Goal: Task Accomplishment & Management: Use online tool/utility

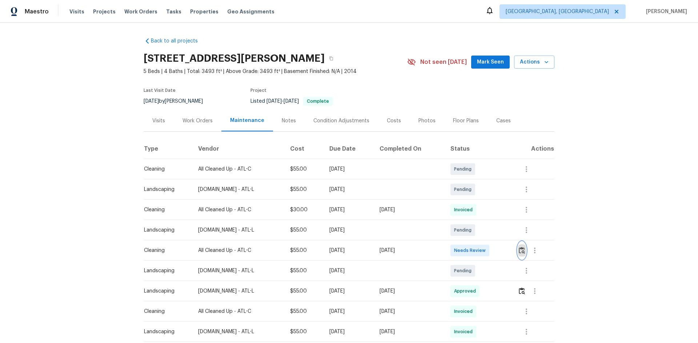
click at [521, 253] on img "button" at bounding box center [522, 250] width 6 height 7
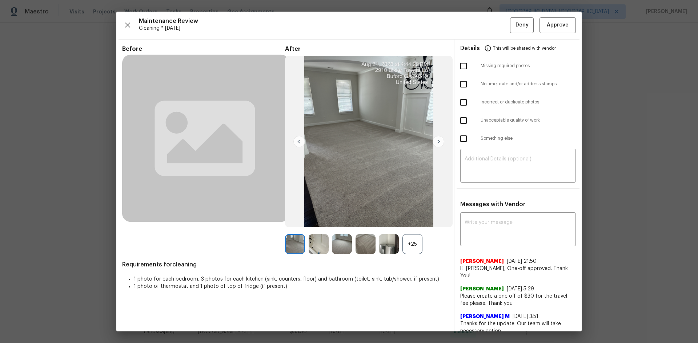
click at [410, 244] on div "+25" at bounding box center [412, 244] width 20 height 20
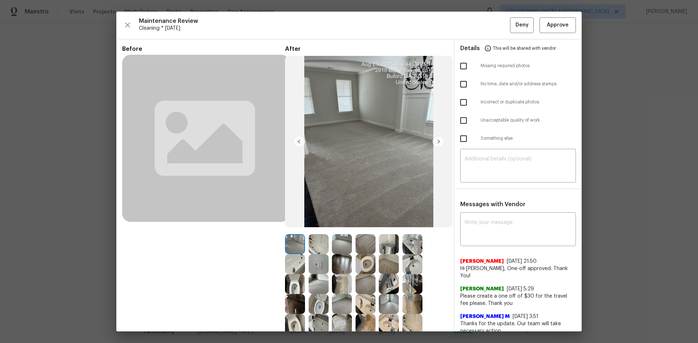
click at [318, 259] on img at bounding box center [319, 264] width 20 height 20
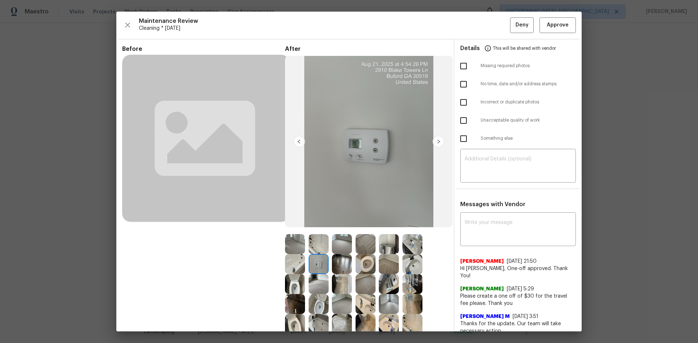
click at [318, 259] on img at bounding box center [319, 264] width 20 height 20
click at [311, 265] on img at bounding box center [319, 264] width 20 height 20
click at [312, 265] on img at bounding box center [319, 264] width 20 height 20
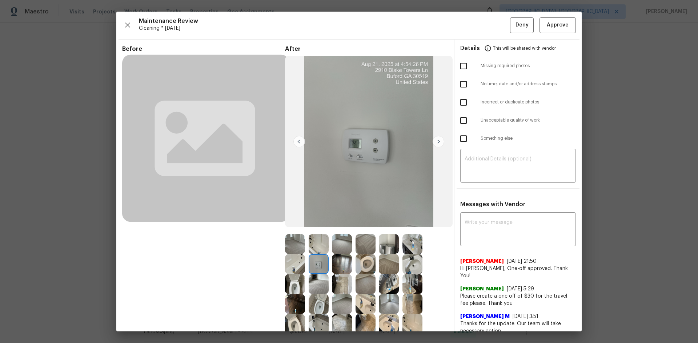
click at [312, 265] on img at bounding box center [319, 264] width 20 height 20
click at [317, 261] on img at bounding box center [319, 264] width 20 height 20
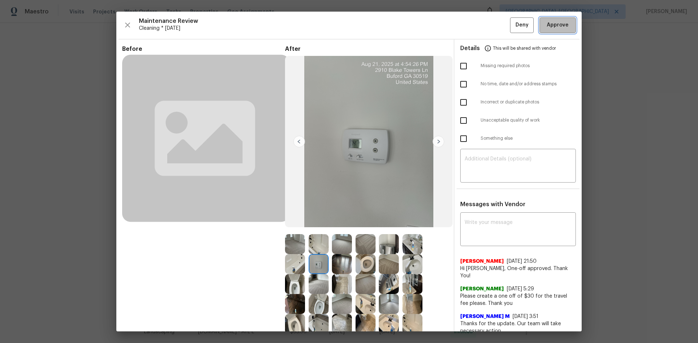
click at [547, 24] on span "Approve" at bounding box center [558, 25] width 22 height 9
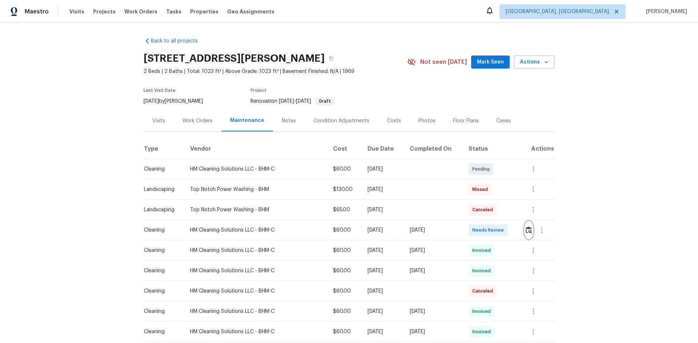
click at [496, 230] on img "button" at bounding box center [529, 230] width 6 height 7
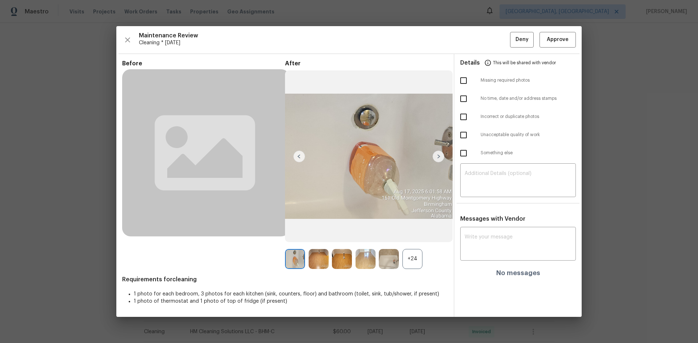
click at [413, 230] on div "+24" at bounding box center [412, 259] width 20 height 20
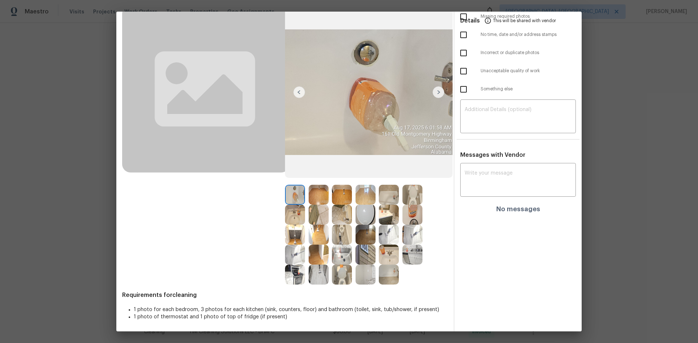
scroll to position [51, 0]
click at [364, 209] on img at bounding box center [365, 214] width 20 height 20
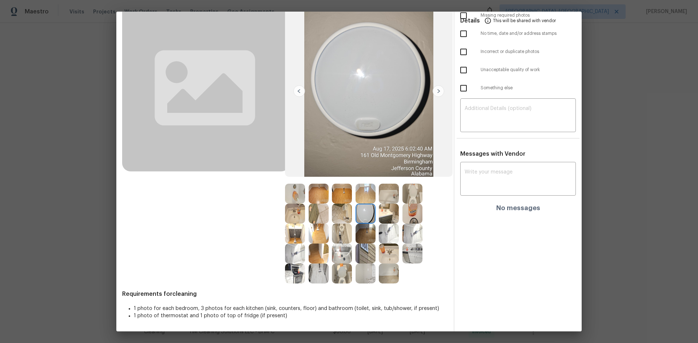
click at [364, 209] on img at bounding box center [365, 214] width 20 height 20
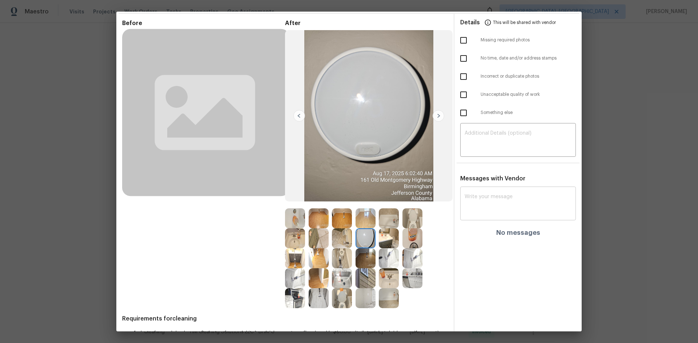
scroll to position [0, 0]
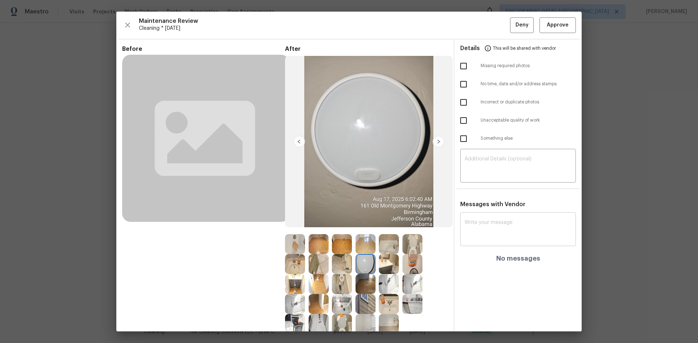
click at [472, 228] on textarea at bounding box center [517, 230] width 107 height 20
paste textarea "Maintenance Audit Team: Hello! After further review, the visit(08/22/2025) has …"
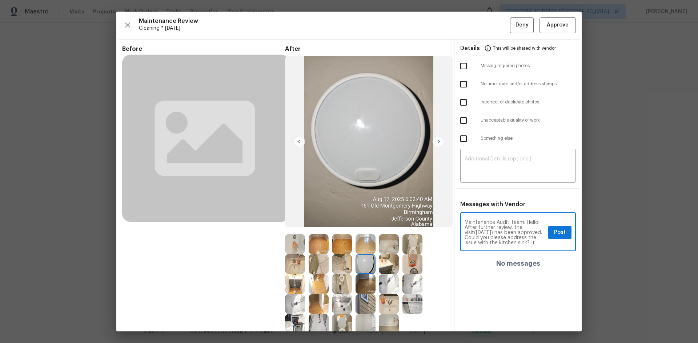
click at [485, 230] on textarea "Maintenance Audit Team: Hello! After further review, the visit(08/22/2025) has …" at bounding box center [504, 232] width 81 height 25
type textarea "Maintenance Audit Team: Hello! After further review, the visit(08/21/2025) has …"
click at [496, 230] on span "Post" at bounding box center [560, 232] width 12 height 9
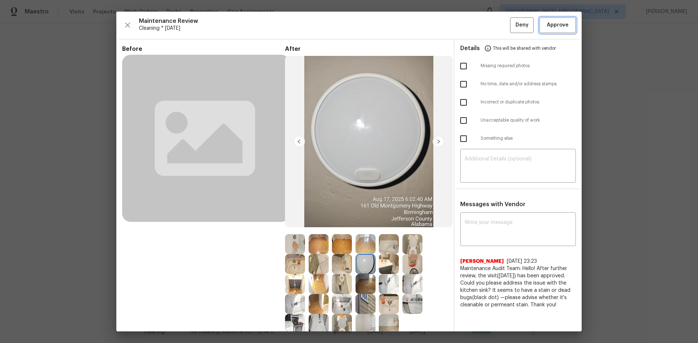
click at [496, 22] on span "Approve" at bounding box center [558, 25] width 22 height 9
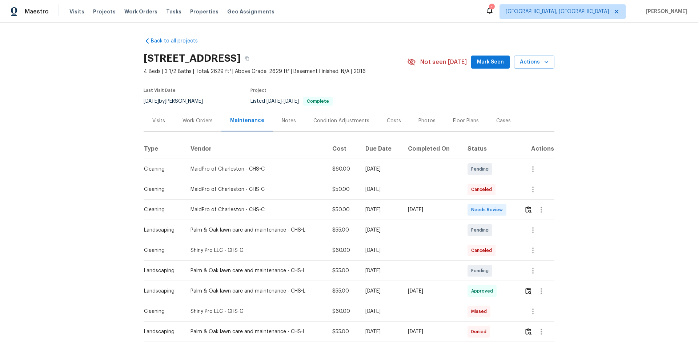
click at [522, 208] on td at bounding box center [536, 210] width 36 height 20
click at [527, 208] on img "button" at bounding box center [528, 209] width 6 height 7
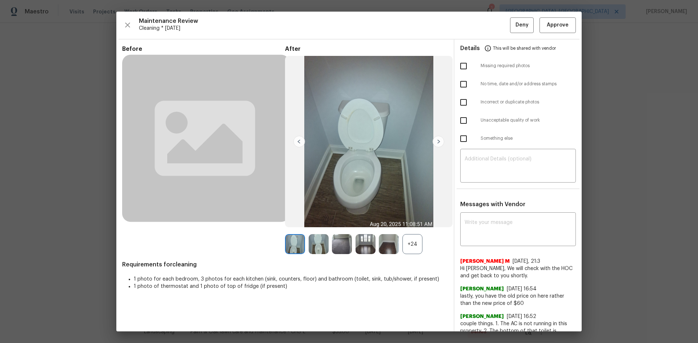
click at [406, 242] on div "+24" at bounding box center [412, 244] width 20 height 20
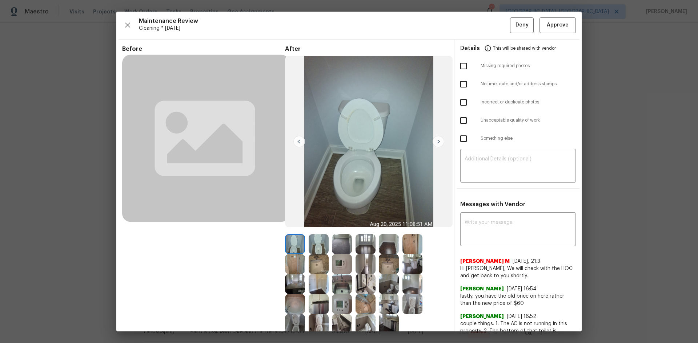
click at [335, 260] on img at bounding box center [342, 264] width 20 height 20
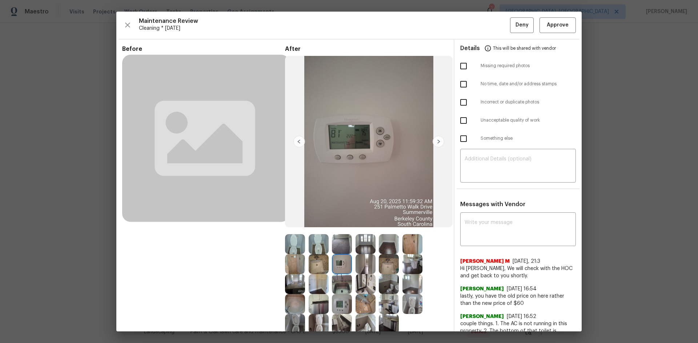
click at [335, 261] on img at bounding box center [342, 264] width 20 height 20
click at [335, 263] on img at bounding box center [342, 264] width 20 height 20
click at [463, 219] on div "x ​" at bounding box center [518, 230] width 116 height 32
paste textarea "Maintenance Audit Team: Hello! Unfortunately, this cleaning visit completed on …"
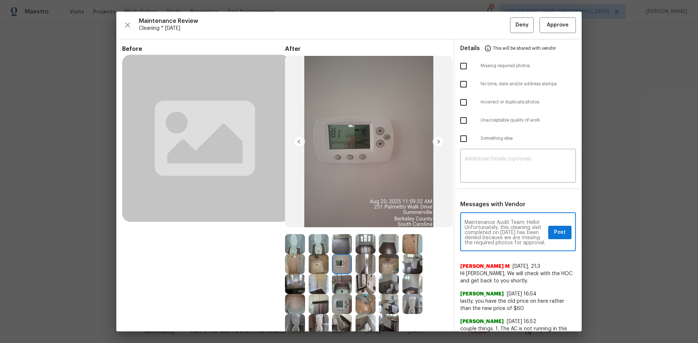
scroll to position [107, 0]
type textarea "Maintenance Audit Team: Hello! Unfortunately, this cleaning visit completed on …"
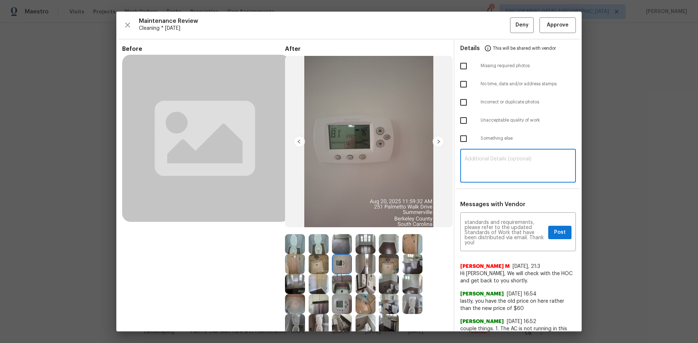
click at [465, 163] on textarea at bounding box center [517, 167] width 107 height 20
paste textarea "Maintenance Audit Team: Hello! Unfortunately, this cleaning visit completed on …"
type textarea "Maintenance Audit Team: Hello! Unfortunately, this cleaning visit completed on …"
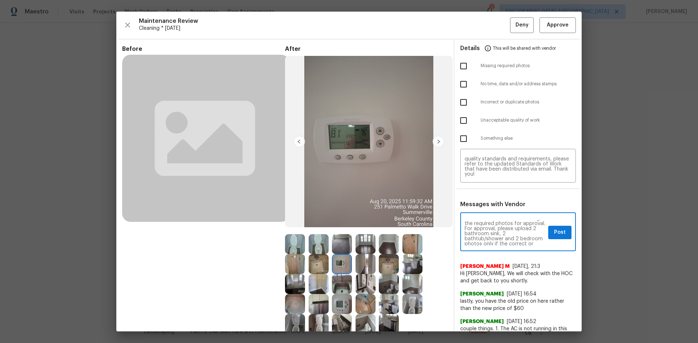
scroll to position [0, 0]
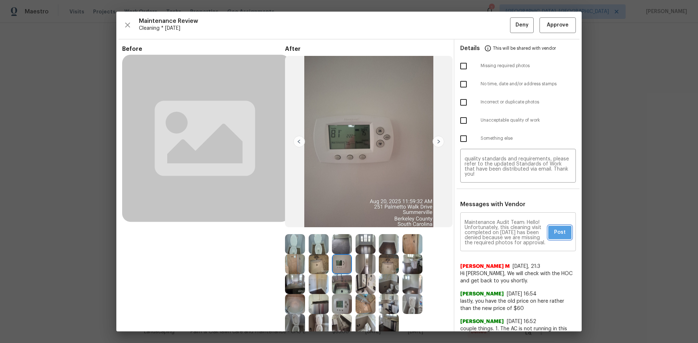
click at [555, 234] on span "Post" at bounding box center [560, 232] width 12 height 9
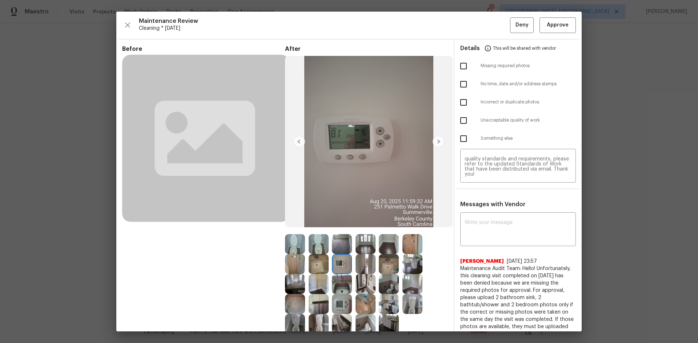
click at [456, 64] on input "checkbox" at bounding box center [463, 66] width 15 height 15
checkbox input "true"
click at [515, 27] on span "Deny" at bounding box center [521, 25] width 13 height 9
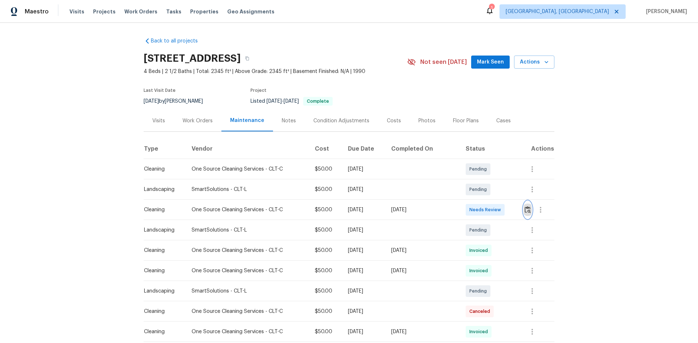
click at [526, 212] on img "button" at bounding box center [527, 209] width 6 height 7
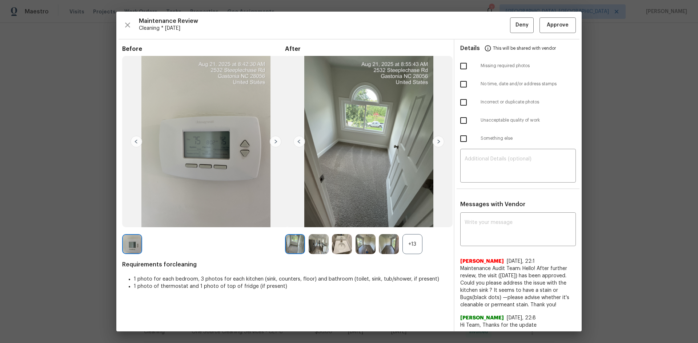
click at [403, 241] on div "+13" at bounding box center [412, 244] width 20 height 20
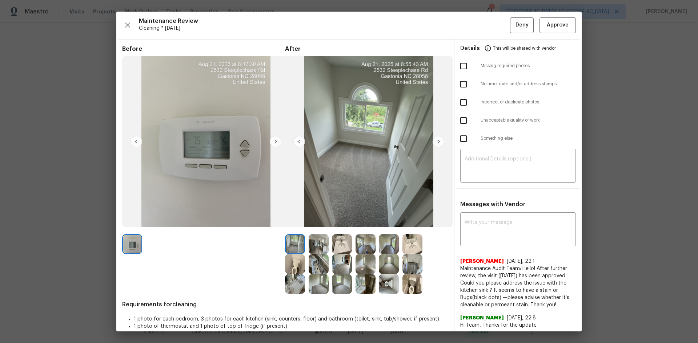
click at [318, 246] on img at bounding box center [319, 244] width 20 height 20
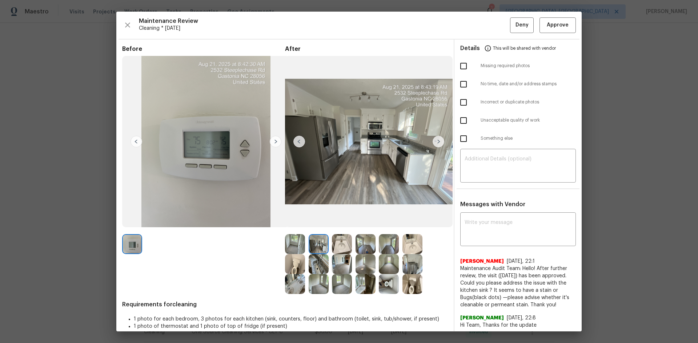
click at [318, 246] on img at bounding box center [319, 244] width 20 height 20
click at [342, 243] on img at bounding box center [342, 244] width 20 height 20
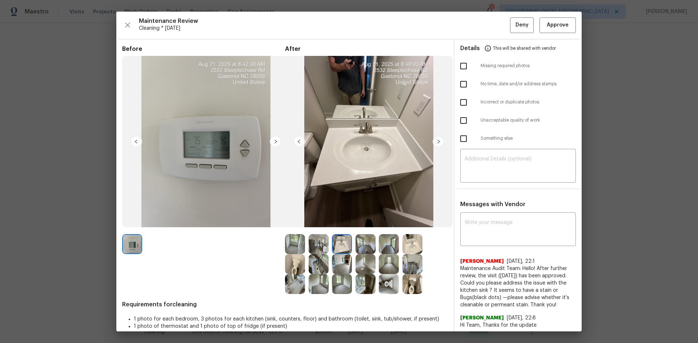
click at [342, 243] on img at bounding box center [342, 244] width 20 height 20
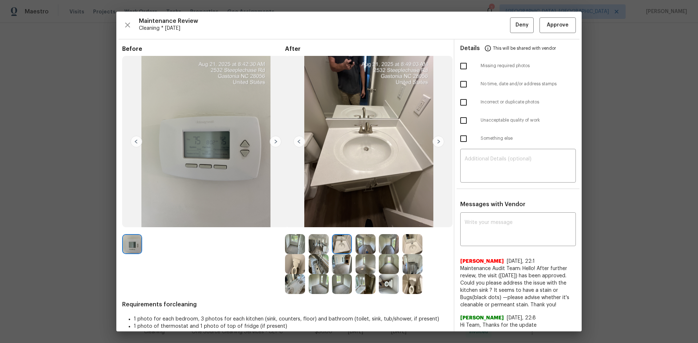
click at [342, 243] on img at bounding box center [342, 244] width 20 height 20
click at [492, 238] on textarea at bounding box center [517, 230] width 107 height 20
paste textarea "Maintenance Audit Team: Hello! Unfortunately, this cleaning visit completed on …"
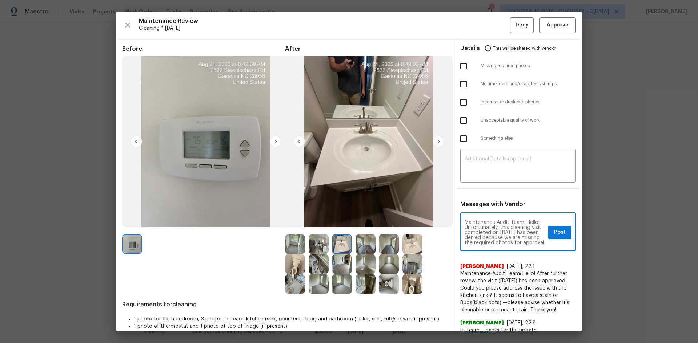
scroll to position [97, 0]
type textarea "Maintenance Audit Team: Hello! Unfortunately, this cleaning visit completed on …"
click at [469, 162] on textarea at bounding box center [517, 167] width 107 height 20
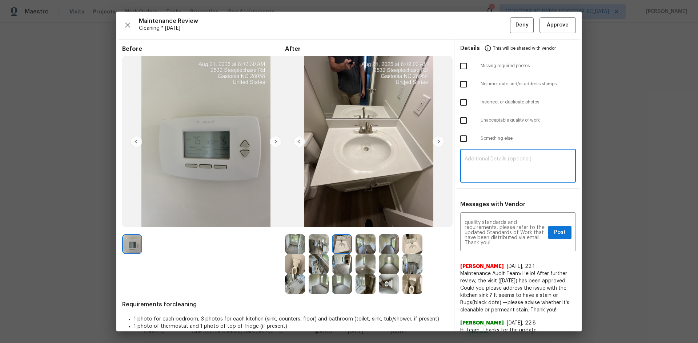
paste textarea "Maintenance Audit Team: Hello! Unfortunately, this cleaning visit completed on …"
type textarea "Maintenance Audit Team: Hello! Unfortunately, this cleaning visit completed on …"
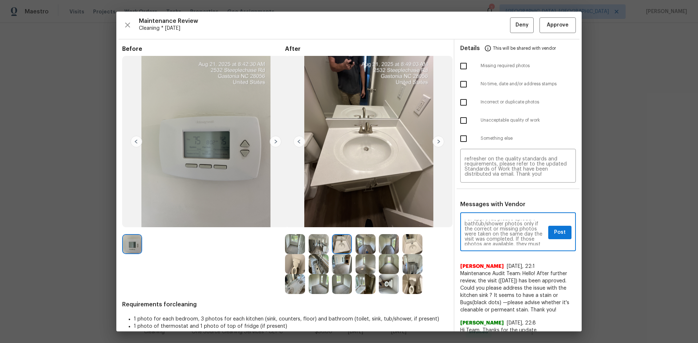
scroll to position [44, 0]
click at [554, 238] on button "Post" at bounding box center [559, 232] width 23 height 13
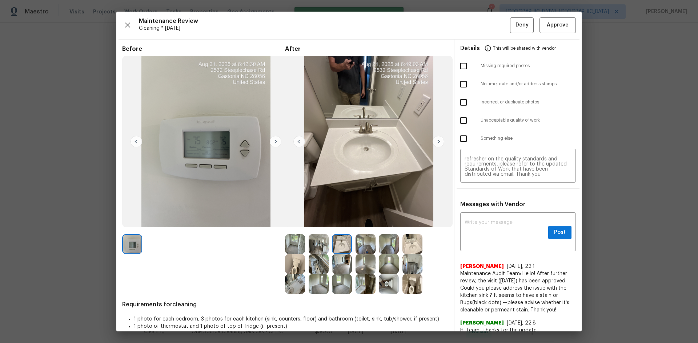
scroll to position [0, 0]
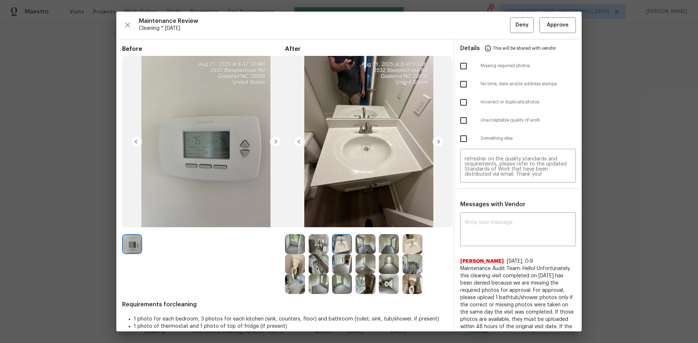
click at [459, 62] on input "checkbox" at bounding box center [463, 66] width 15 height 15
checkbox input "true"
click at [520, 23] on span "Deny" at bounding box center [521, 25] width 13 height 9
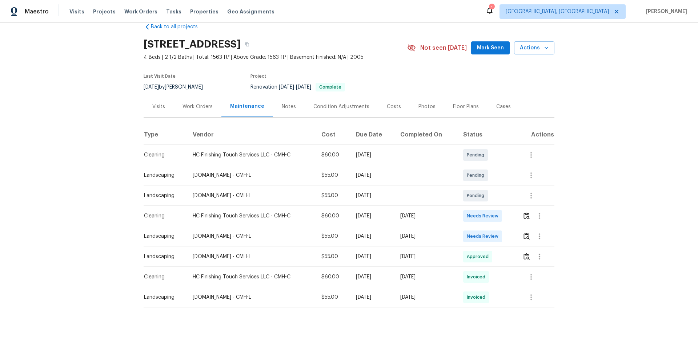
scroll to position [28, 0]
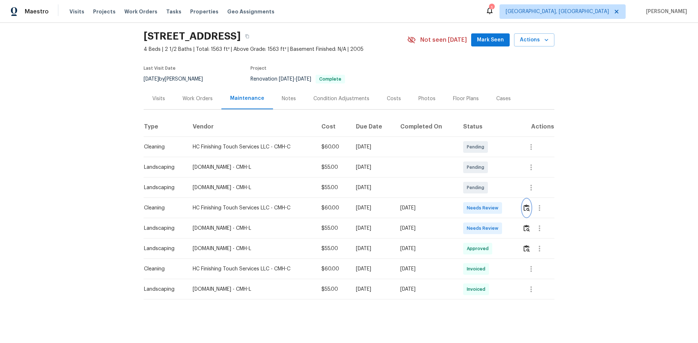
click at [496, 205] on img "button" at bounding box center [526, 208] width 6 height 7
click at [496, 203] on button "button" at bounding box center [526, 208] width 8 height 17
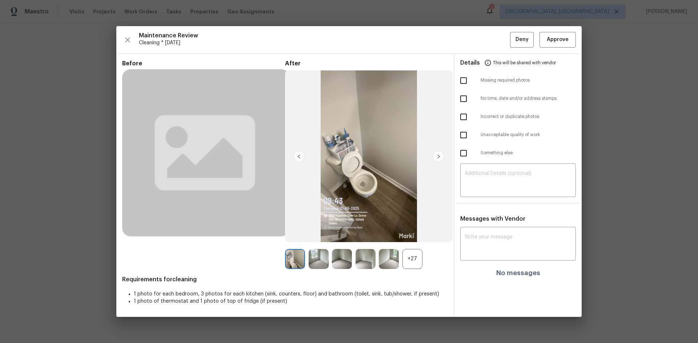
click at [411, 230] on div "+27" at bounding box center [412, 259] width 20 height 20
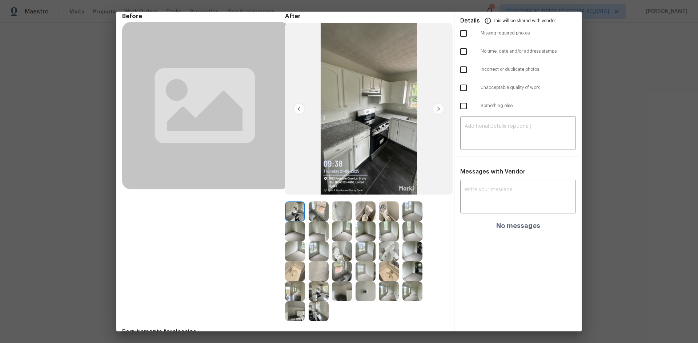
scroll to position [71, 0]
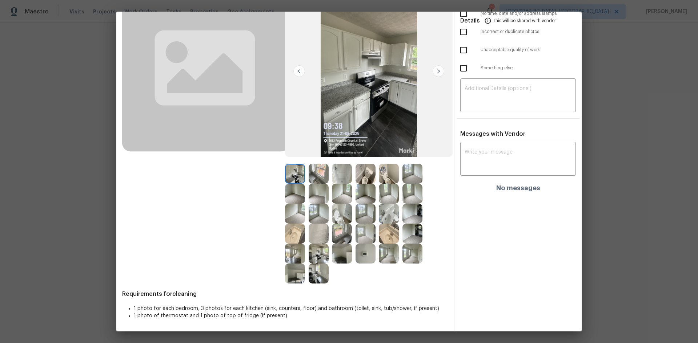
click at [355, 230] on img at bounding box center [365, 254] width 20 height 20
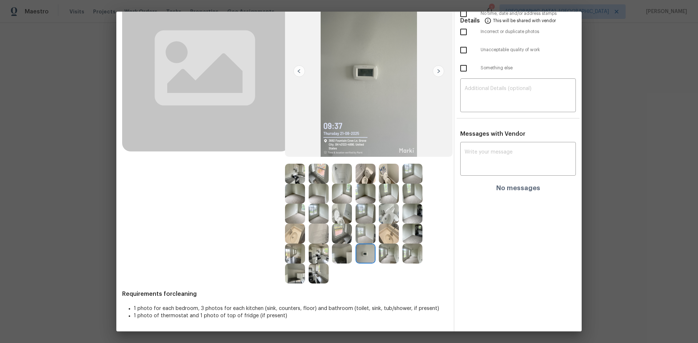
click at [355, 230] on img at bounding box center [365, 254] width 20 height 20
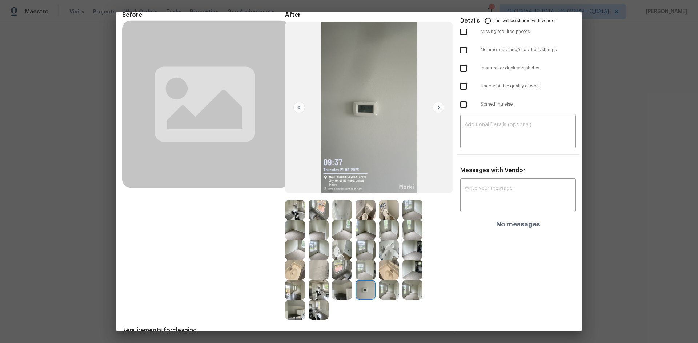
scroll to position [0, 0]
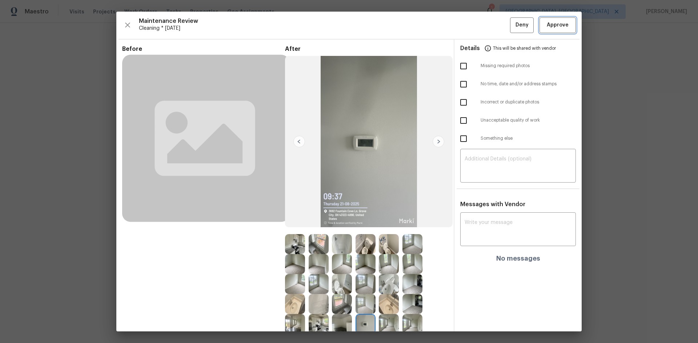
click at [496, 25] on span "Approve" at bounding box center [558, 25] width 22 height 9
